Goal: Task Accomplishment & Management: Manage account settings

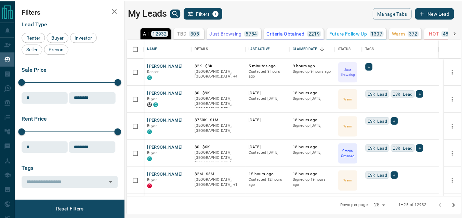
scroll to position [153, 333]
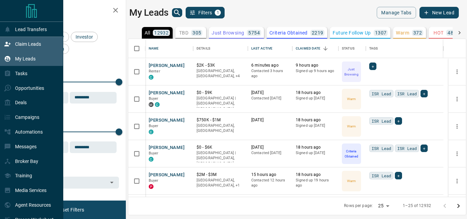
click at [26, 47] on p "Claim Leads" at bounding box center [28, 43] width 26 height 5
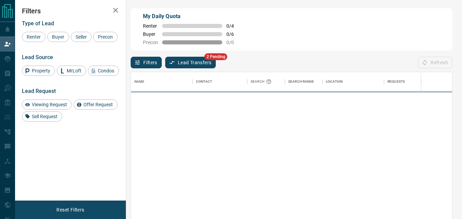
scroll to position [159, 316]
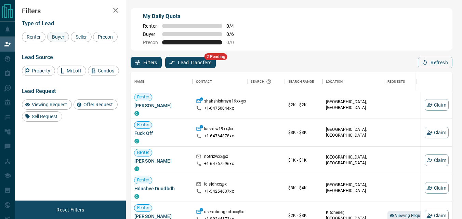
click at [58, 39] on span "Buyer" at bounding box center [58, 36] width 17 height 5
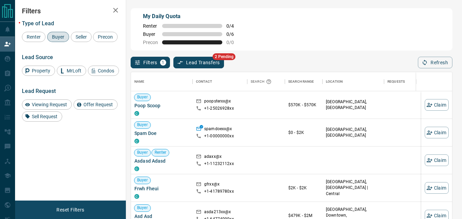
click at [286, 25] on div "My Daily Quota Renter 0 / 4 Buyer 0 / 6 Precon 0 / 0" at bounding box center [292, 29] width 322 height 42
click at [217, 62] on button "Lead Transfers" at bounding box center [198, 63] width 51 height 12
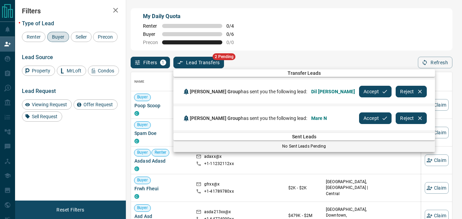
click at [204, 69] on div "Transfer Leads" at bounding box center [303, 73] width 261 height 8
click at [207, 64] on div at bounding box center [231, 109] width 462 height 219
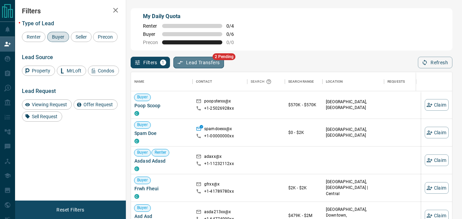
click at [200, 58] on button "Lead Transfers" at bounding box center [198, 63] width 51 height 12
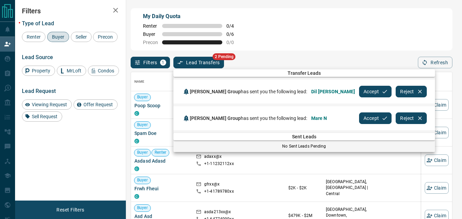
click at [359, 92] on button "Accept" at bounding box center [375, 92] width 32 height 12
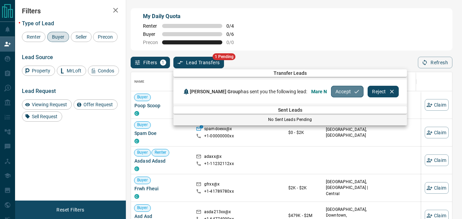
click at [346, 94] on button "Accept" at bounding box center [347, 92] width 32 height 12
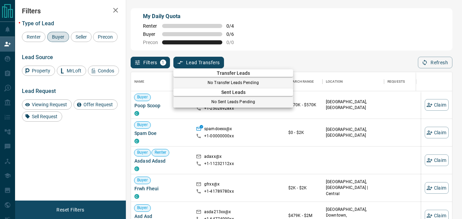
click at [336, 30] on div at bounding box center [231, 109] width 462 height 219
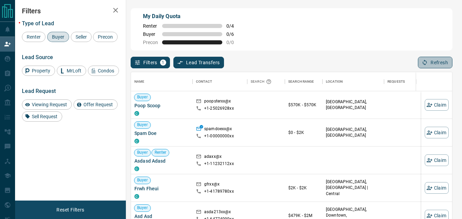
click at [441, 64] on button "Refresh" at bounding box center [435, 63] width 35 height 12
click at [374, 30] on div "My Daily Quota Renter 0 / 4 Buyer 0 / 6 Precon 0 / 0" at bounding box center [292, 29] width 322 height 42
click at [432, 65] on button "Refresh" at bounding box center [435, 63] width 35 height 12
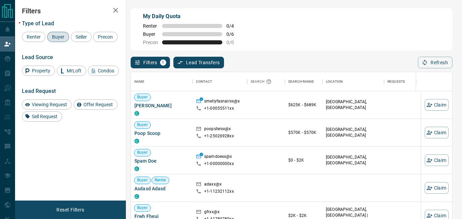
click at [320, 40] on div "My Daily Quota Renter 0 / 4 Buyer 0 / 6 Precon 0 / 0" at bounding box center [292, 29] width 322 height 42
click at [427, 64] on icon "button" at bounding box center [424, 62] width 6 height 6
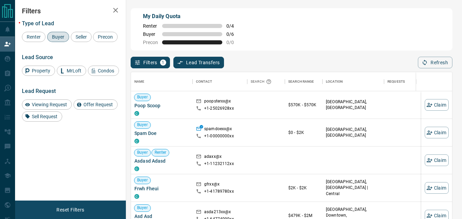
click at [428, 56] on div "Filters 1 Lead Transfers 0 Refresh" at bounding box center [292, 60] width 322 height 18
click at [427, 58] on button "Refresh" at bounding box center [435, 63] width 35 height 12
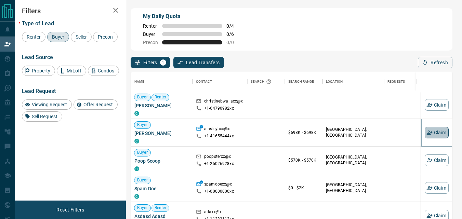
click at [430, 134] on button "Claim" at bounding box center [437, 133] width 24 height 12
click at [416, 99] on div at bounding box center [414, 104] width 55 height 27
click at [437, 63] on button "Refresh" at bounding box center [435, 63] width 35 height 12
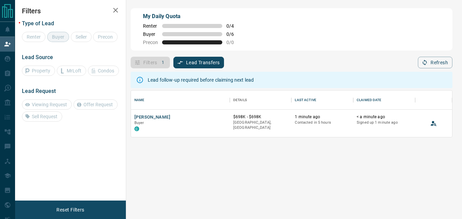
scroll to position [41, 316]
click at [148, 117] on button "[PERSON_NAME]" at bounding box center [152, 117] width 36 height 6
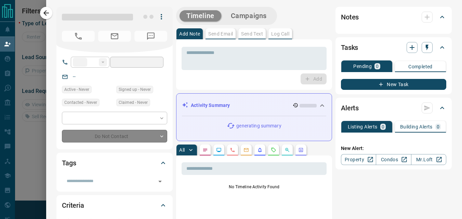
type input "**"
type input "**********"
type input "**"
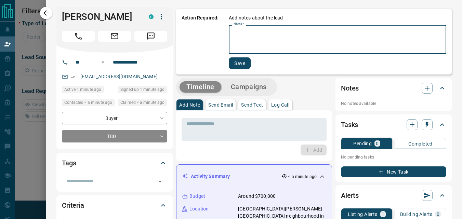
click at [249, 39] on textarea "Notes   *" at bounding box center [337, 39] width 208 height 23
type textarea "****"
click at [233, 63] on button "Save" at bounding box center [239, 63] width 22 height 12
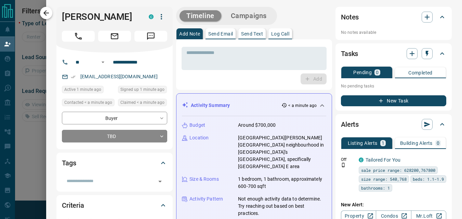
click at [49, 15] on icon "button" at bounding box center [46, 13] width 8 height 8
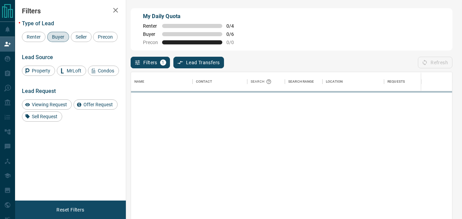
scroll to position [159, 316]
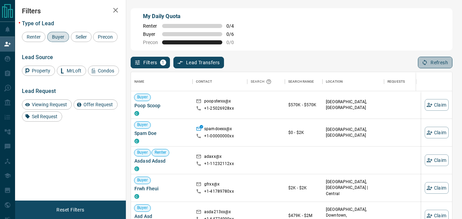
click at [440, 65] on button "Refresh" at bounding box center [435, 63] width 35 height 12
click at [368, 38] on div "My Daily Quota Renter 0 / 4 Buyer 0 / 6 Precon 0 / 0" at bounding box center [292, 29] width 322 height 42
click at [423, 59] on button "Refresh" at bounding box center [435, 63] width 35 height 12
click at [424, 58] on button "Refresh" at bounding box center [435, 63] width 35 height 12
click at [435, 61] on button "Refresh" at bounding box center [435, 63] width 35 height 12
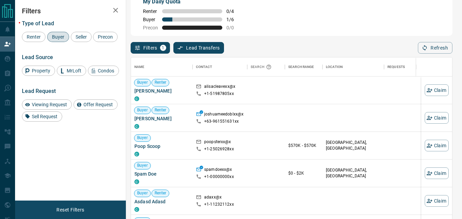
scroll to position [19, 0]
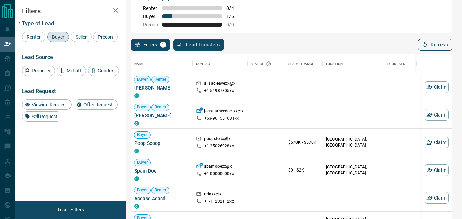
click at [435, 45] on button "Refresh" at bounding box center [435, 45] width 35 height 12
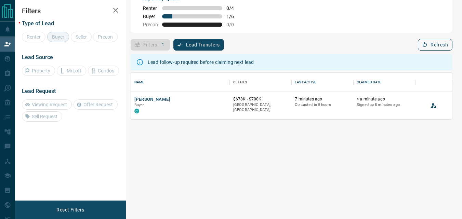
scroll to position [41, 316]
click at [154, 100] on button "[PERSON_NAME]" at bounding box center [152, 99] width 36 height 6
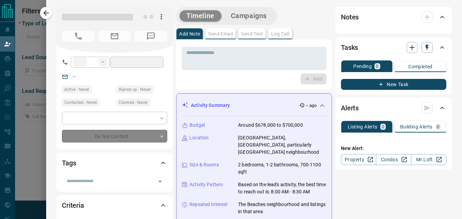
type input "**"
type input "**********"
type input "*"
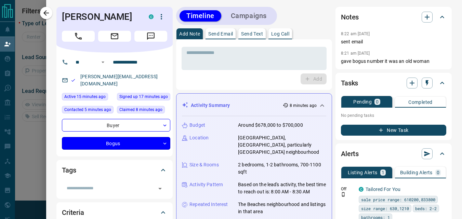
click at [158, 136] on body "**********" at bounding box center [231, 76] width 462 height 189
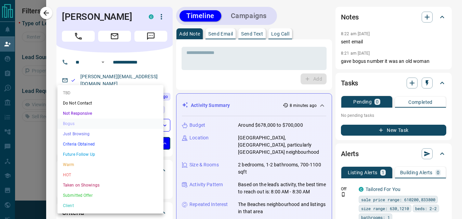
click at [111, 98] on li "TBD" at bounding box center [110, 93] width 106 height 10
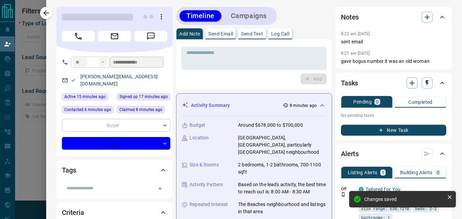
type input "**********"
type input "**"
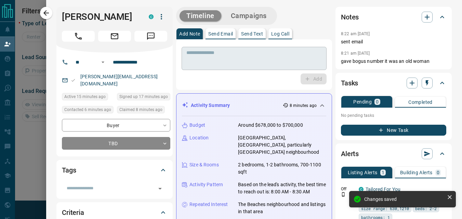
click at [244, 68] on div "* ​" at bounding box center [253, 58] width 145 height 23
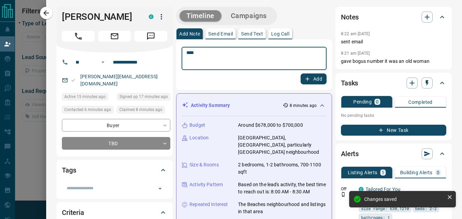
type textarea "****"
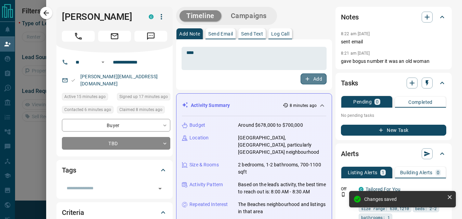
click at [314, 80] on button "Add" at bounding box center [313, 78] width 26 height 11
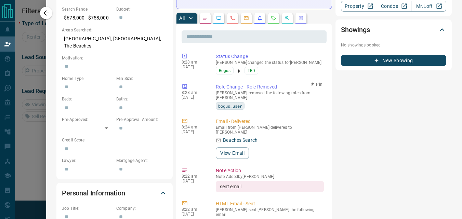
scroll to position [0, 0]
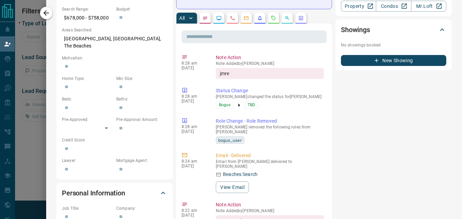
click at [50, 16] on icon "button" at bounding box center [46, 13] width 8 height 8
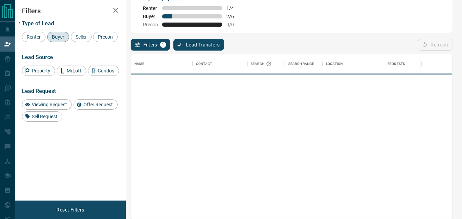
scroll to position [159, 316]
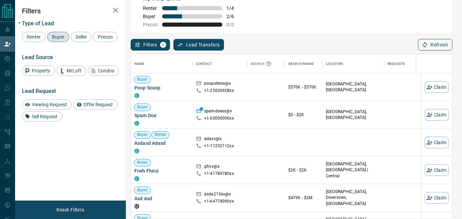
click at [429, 48] on button "Refresh" at bounding box center [435, 45] width 35 height 12
click at [431, 45] on button "Refresh" at bounding box center [435, 45] width 35 height 12
click at [430, 44] on button "Refresh" at bounding box center [435, 45] width 35 height 12
click at [437, 45] on button "Refresh" at bounding box center [435, 45] width 35 height 12
click at [345, 39] on div "Filters 1 Lead Transfers 0 Refresh" at bounding box center [292, 42] width 322 height 18
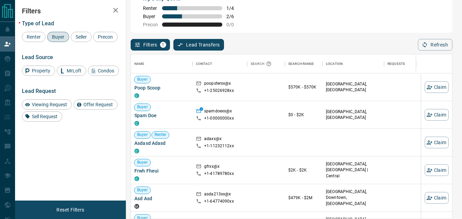
click at [268, 30] on div "My Daily Quota Renter 1 / 4 Buyer 2 / 6 Precon 0 / 0" at bounding box center [292, 11] width 322 height 42
click at [433, 45] on button "Refresh" at bounding box center [435, 45] width 35 height 12
click at [277, 40] on div "Filters 1 Lead Transfers 0 Refresh" at bounding box center [292, 42] width 322 height 18
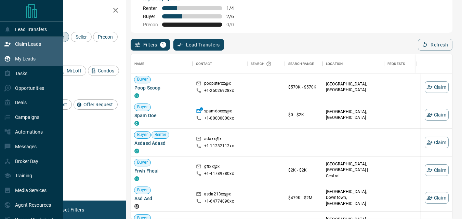
click at [33, 58] on p "My Leads" at bounding box center [25, 58] width 21 height 5
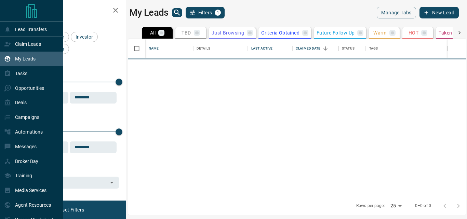
scroll to position [153, 333]
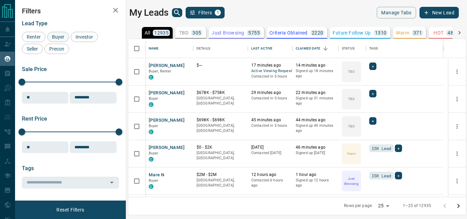
click at [59, 36] on span "Buyer" at bounding box center [58, 36] width 17 height 5
click at [192, 34] on p "305" at bounding box center [196, 32] width 9 height 5
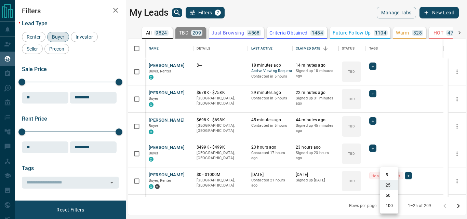
click at [392, 205] on body "Lead Transfers Claim Leads My Leads Tasks Opportunities Deals Campaigns Automat…" at bounding box center [233, 105] width 467 height 211
click at [336, 6] on div at bounding box center [233, 109] width 467 height 219
click at [458, 204] on icon "Go to next page" at bounding box center [458, 206] width 8 height 8
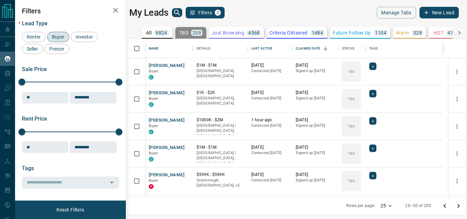
click at [389, 206] on body "Lead Transfers Claim Leads My Leads Tasks Opportunities Deals Campaigns Automat…" at bounding box center [233, 105] width 467 height 211
click at [386, 204] on li "100" at bounding box center [387, 206] width 18 height 10
type input "***"
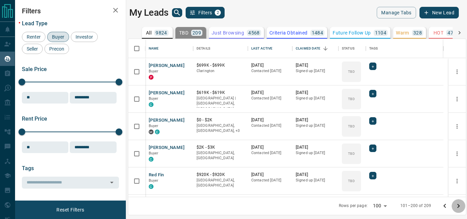
click at [459, 205] on icon "Go to next page" at bounding box center [458, 206] width 8 height 8
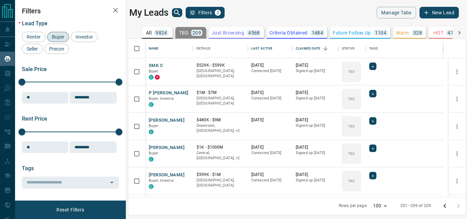
click at [459, 205] on div at bounding box center [451, 206] width 27 height 14
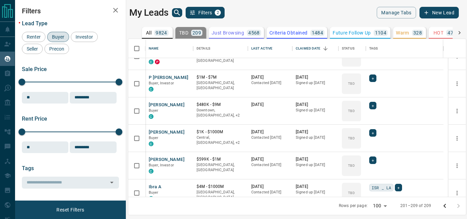
scroll to position [0, 0]
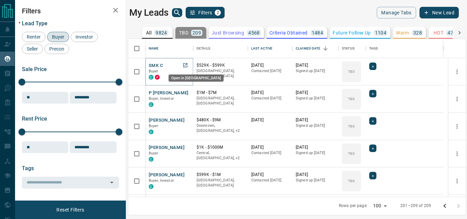
click at [186, 65] on icon "Open in New Tab" at bounding box center [185, 65] width 4 height 4
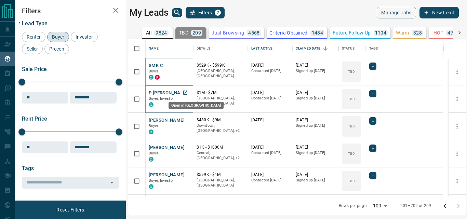
click at [186, 93] on icon "Open in New Tab" at bounding box center [185, 92] width 5 height 5
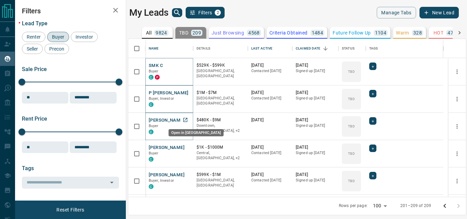
click at [185, 121] on icon "Open in New Tab" at bounding box center [185, 119] width 5 height 5
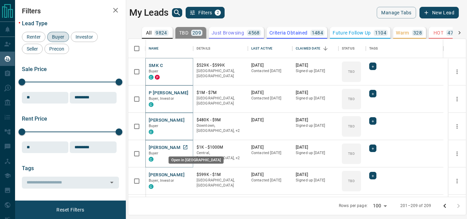
click at [186, 148] on icon "Open in New Tab" at bounding box center [185, 147] width 5 height 5
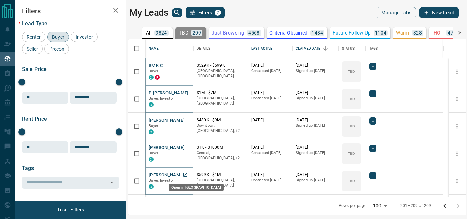
click at [186, 174] on icon "Open in New Tab" at bounding box center [185, 174] width 5 height 5
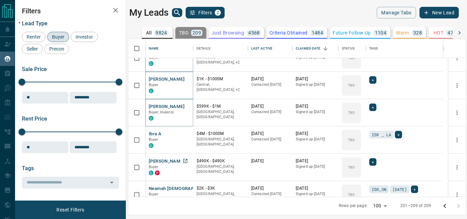
scroll to position [107, 0]
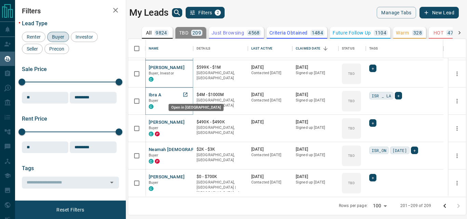
click at [187, 93] on icon "Open in New Tab" at bounding box center [185, 95] width 4 height 4
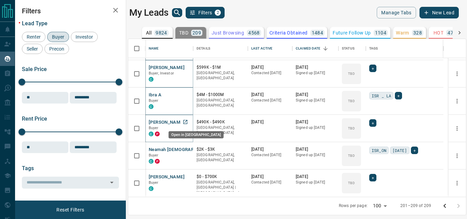
click at [183, 121] on icon "Open in New Tab" at bounding box center [185, 121] width 5 height 5
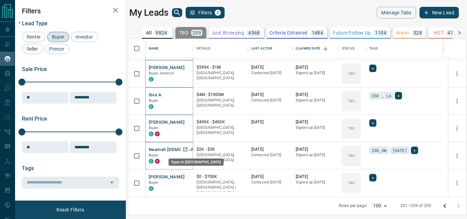
click at [185, 150] on icon "Open in New Tab" at bounding box center [185, 149] width 5 height 5
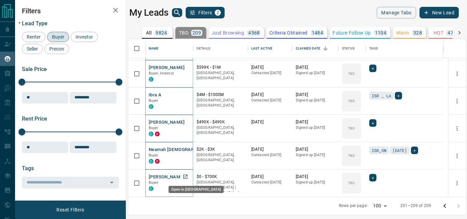
click at [185, 177] on icon "Open in New Tab" at bounding box center [185, 176] width 5 height 5
